Goal: Information Seeking & Learning: Learn about a topic

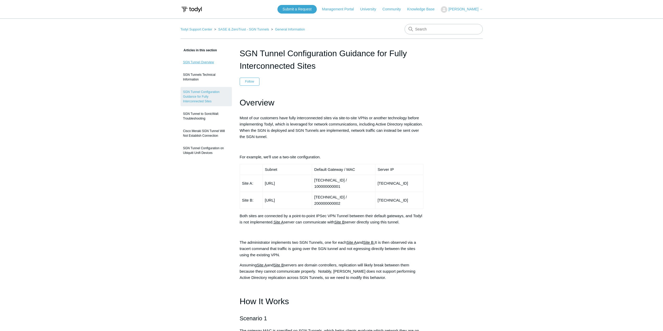
click at [198, 63] on link "SGN Tunnel Overview" at bounding box center [206, 62] width 51 height 10
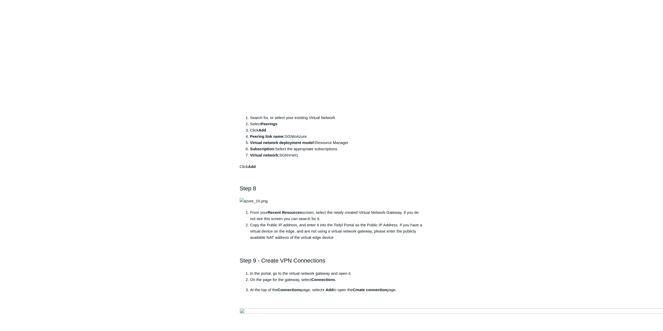
scroll to position [2633, 0]
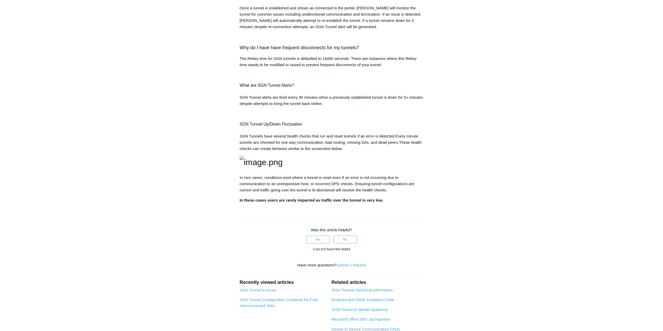
scroll to position [730, 0]
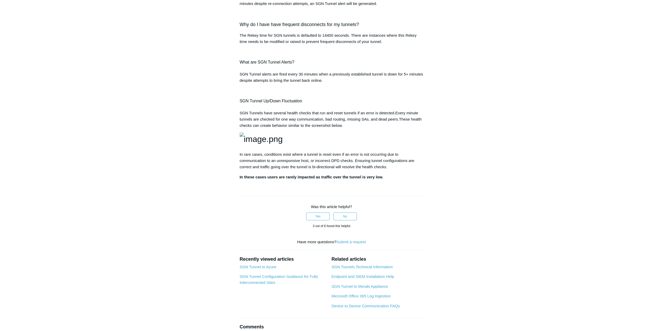
click at [283, 146] on img at bounding box center [261, 139] width 43 height 13
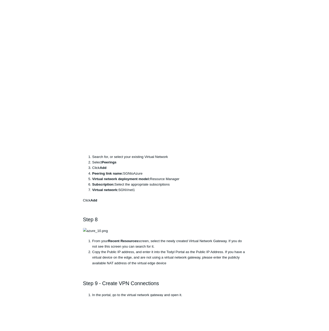
scroll to position [2717, 0]
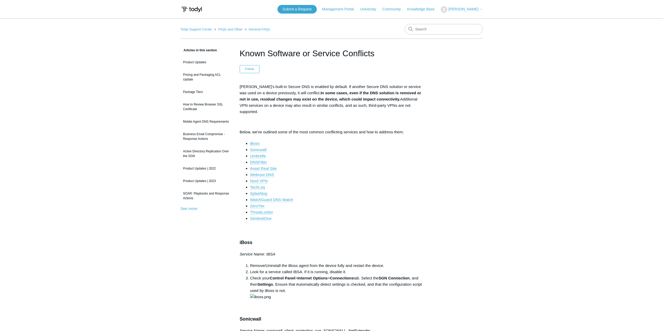
click at [264, 216] on link "SentinelOne" at bounding box center [261, 218] width 22 height 5
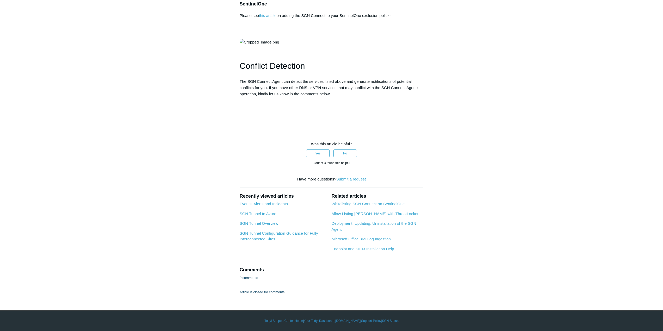
scroll to position [1271, 0]
click at [272, 18] on link "this article" at bounding box center [268, 15] width 18 height 5
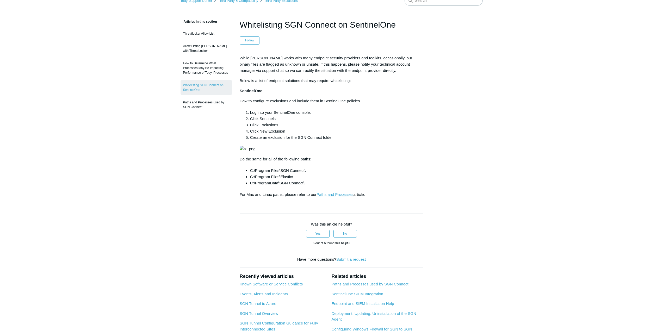
scroll to position [26, 0]
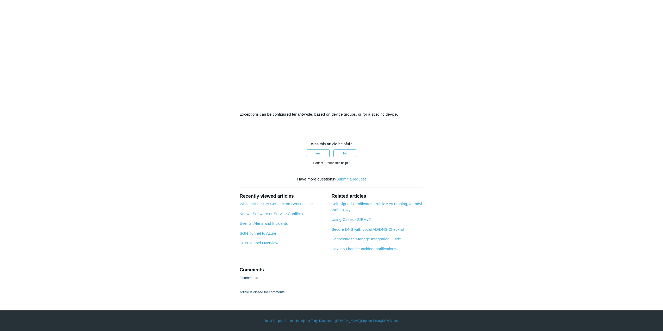
scroll to position [746, 0]
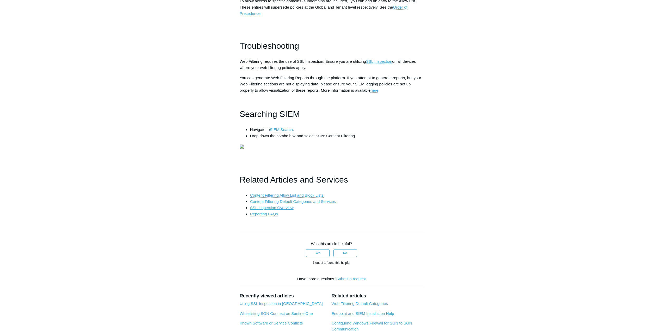
scroll to position [775, 0]
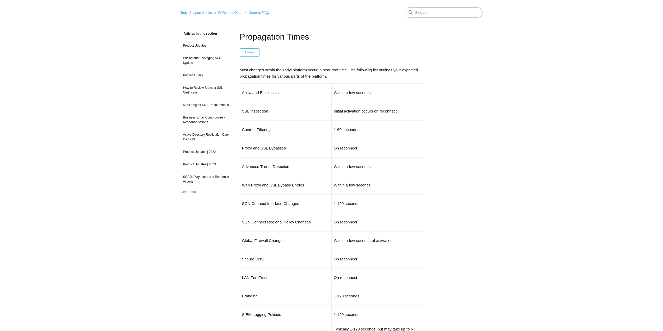
scroll to position [26, 0]
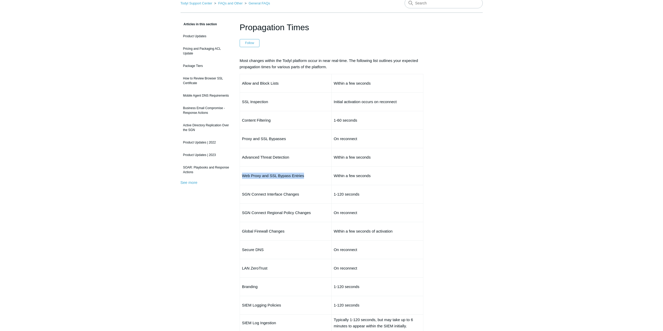
drag, startPoint x: 241, startPoint y: 176, endPoint x: 308, endPoint y: 179, distance: 67.1
click at [308, 179] on td "Web Proxy and SSL Bypass Entries" at bounding box center [286, 176] width 92 height 19
click at [332, 181] on td "Within a few seconds" at bounding box center [378, 176] width 92 height 19
drag, startPoint x: 315, startPoint y: 174, endPoint x: 241, endPoint y: 173, distance: 74.3
click at [241, 173] on td "Web Proxy and SSL Bypass Entries" at bounding box center [286, 176] width 92 height 19
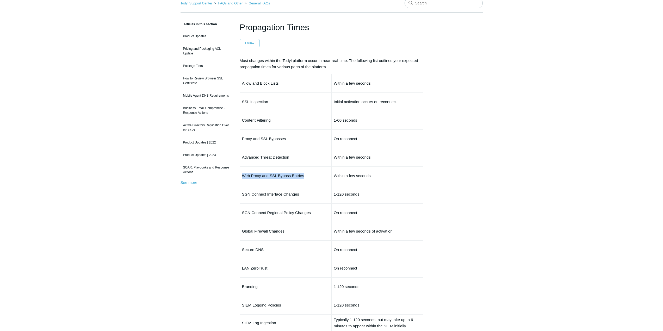
copy p "Web Proxy and SSL Bypass Entries"
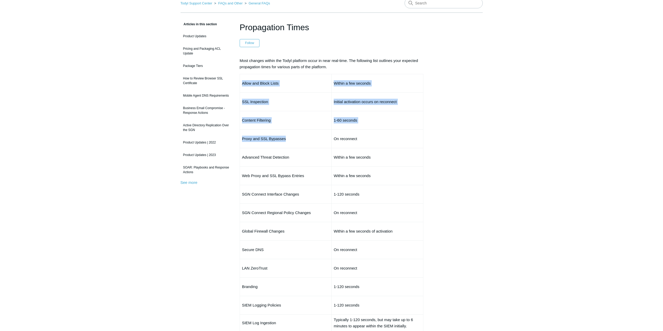
drag, startPoint x: 296, startPoint y: 139, endPoint x: 234, endPoint y: 139, distance: 62.0
click at [234, 139] on article "Propagation Times Follow Not yet followed by anyone Most changes within the Tod…" at bounding box center [332, 262] width 200 height 483
click at [305, 144] on td "Proxy and SSL Bypasses" at bounding box center [286, 139] width 92 height 19
drag, startPoint x: 293, startPoint y: 140, endPoint x: 243, endPoint y: 142, distance: 50.1
click at [243, 142] on td "Proxy and SSL Bypasses" at bounding box center [286, 139] width 92 height 19
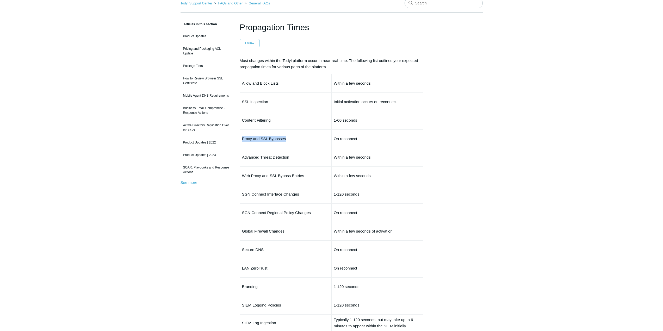
copy p "Proxy and SSL Bypasses"
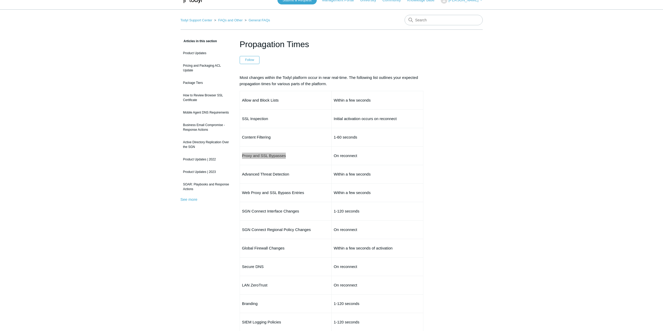
scroll to position [0, 0]
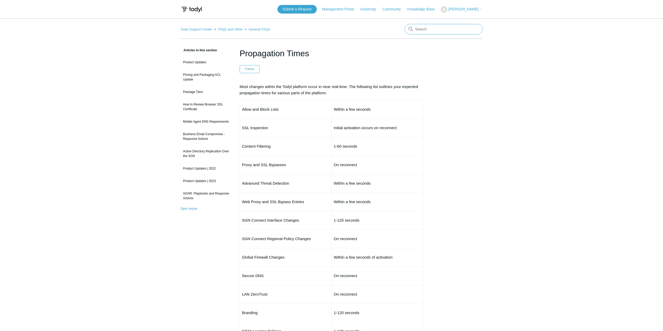
click at [419, 28] on input "Search" at bounding box center [444, 29] width 78 height 10
type input "ssl conflict"
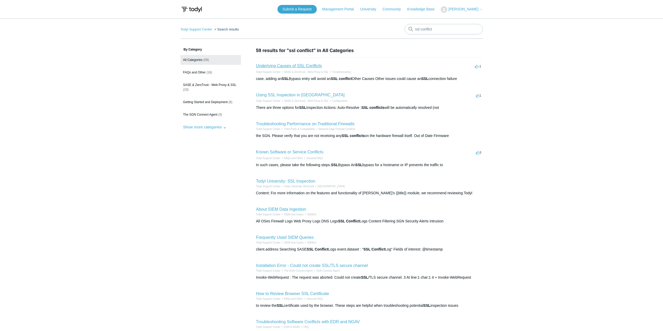
click at [278, 65] on link "Underlying Causes of SSL Conflicts" at bounding box center [289, 66] width 66 height 4
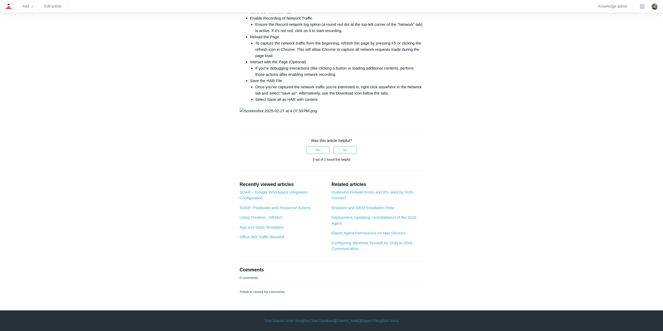
scroll to position [582, 0]
